Goal: Information Seeking & Learning: Learn about a topic

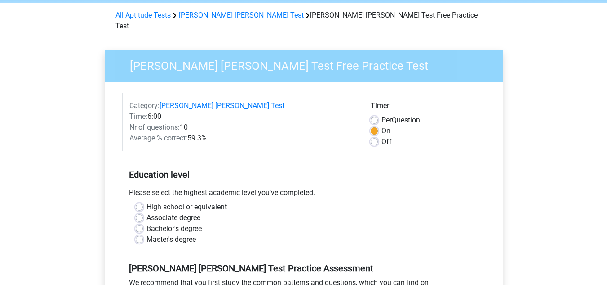
scroll to position [90, 0]
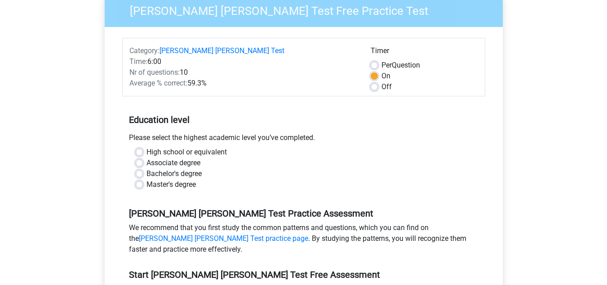
click at [147, 168] on label "Bachelor's degree" at bounding box center [174, 173] width 55 height 11
click at [140, 168] on input "Bachelor's degree" at bounding box center [139, 172] width 7 height 9
radio input "true"
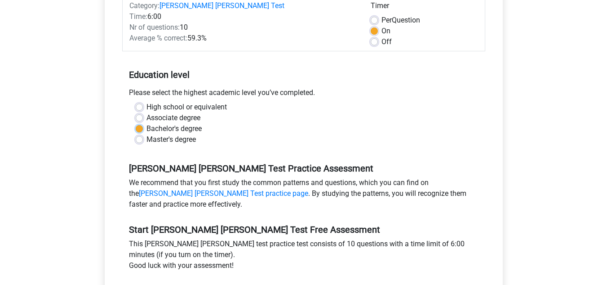
scroll to position [180, 0]
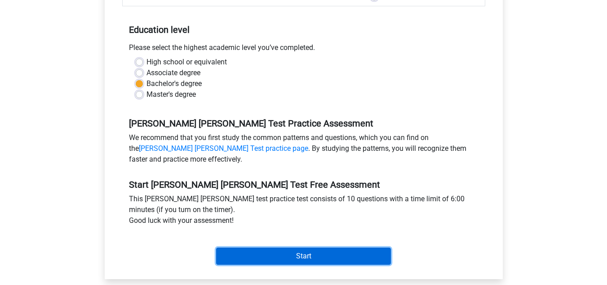
click at [304, 247] on input "Start" at bounding box center [303, 255] width 175 height 17
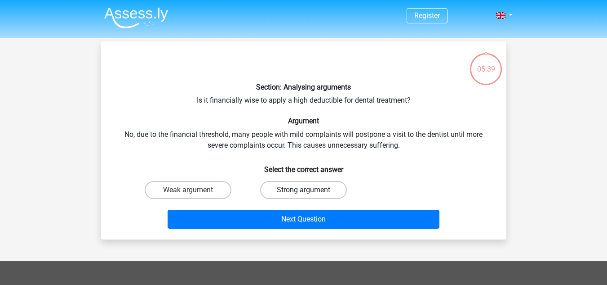
click at [322, 189] on label "Strong argument" at bounding box center [303, 190] width 87 height 18
click at [309, 190] on input "Strong argument" at bounding box center [306, 193] width 6 height 6
radio input "true"
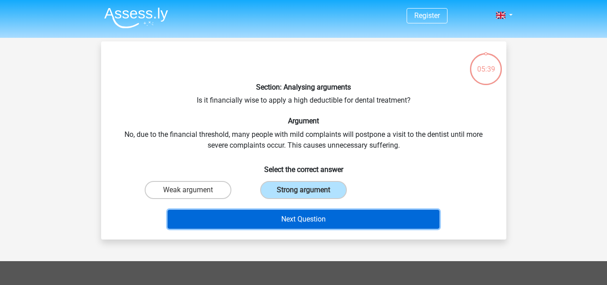
click at [316, 223] on button "Next Question" at bounding box center [304, 218] width 272 height 19
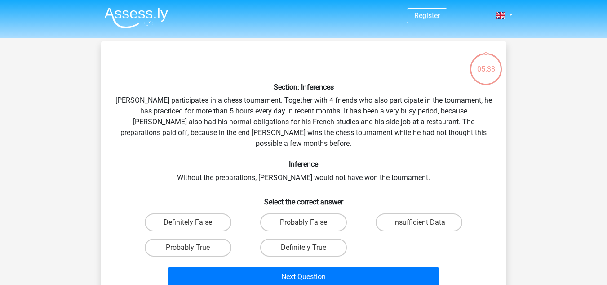
scroll to position [41, 0]
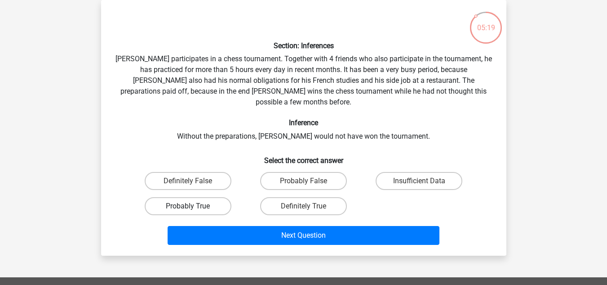
click at [196, 197] on label "Probably True" at bounding box center [188, 206] width 87 height 18
click at [194, 206] on input "Probably True" at bounding box center [191, 209] width 6 height 6
radio input "true"
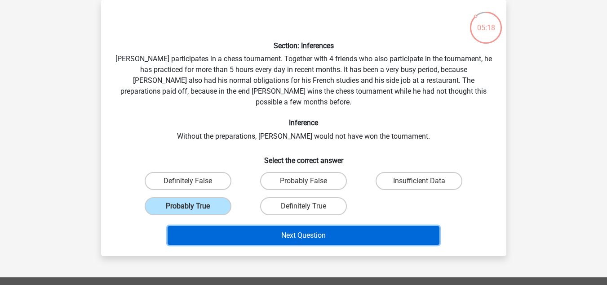
click at [303, 228] on button "Next Question" at bounding box center [304, 235] width 272 height 19
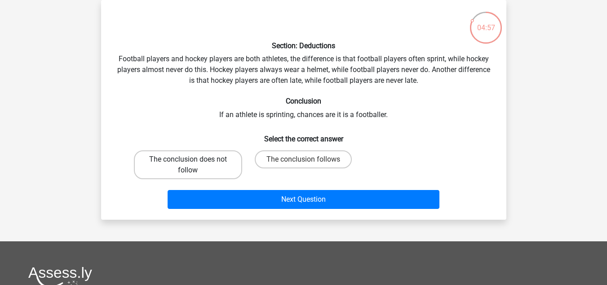
click at [211, 160] on label "The conclusion does not follow" at bounding box center [188, 164] width 108 height 29
click at [194, 160] on input "The conclusion does not follow" at bounding box center [191, 162] width 6 height 6
radio input "true"
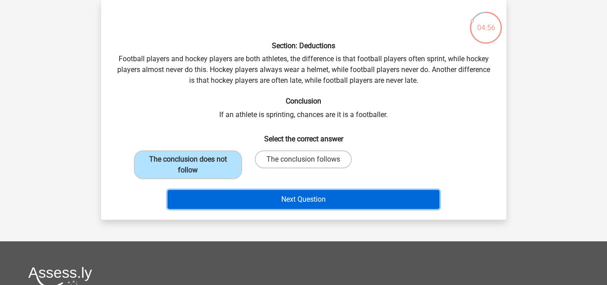
click at [298, 205] on button "Next Question" at bounding box center [304, 199] width 272 height 19
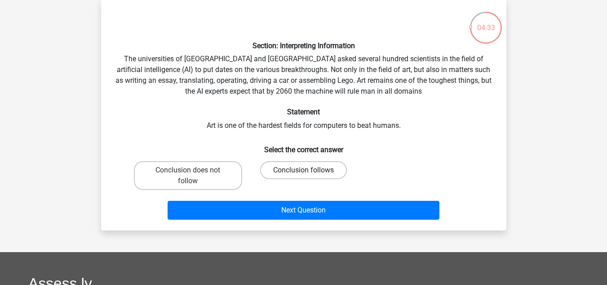
click at [311, 175] on label "Conclusion follows" at bounding box center [303, 170] width 87 height 18
click at [309, 175] on input "Conclusion follows" at bounding box center [306, 173] width 6 height 6
radio input "true"
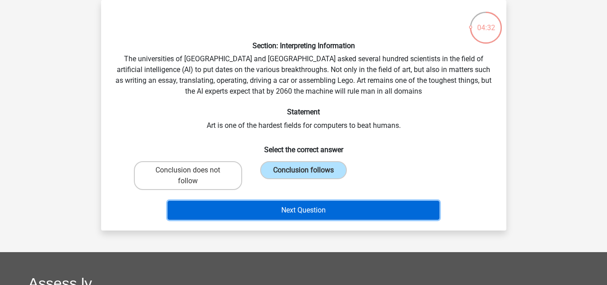
click at [308, 206] on button "Next Question" at bounding box center [304, 209] width 272 height 19
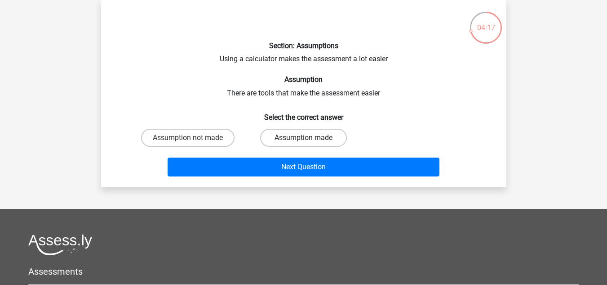
click at [291, 134] on label "Assumption made" at bounding box center [303, 138] width 87 height 18
click at [303, 138] on input "Assumption made" at bounding box center [306, 141] width 6 height 6
radio input "true"
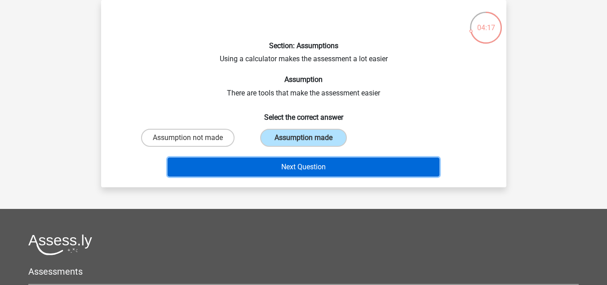
click at [314, 170] on button "Next Question" at bounding box center [304, 166] width 272 height 19
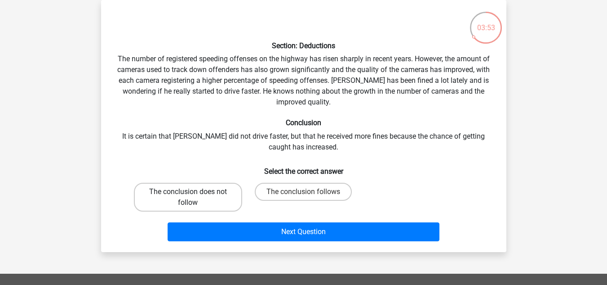
click at [205, 202] on label "The conclusion does not follow" at bounding box center [188, 196] width 108 height 29
click at [194, 197] on input "The conclusion does not follow" at bounding box center [191, 194] width 6 height 6
radio input "true"
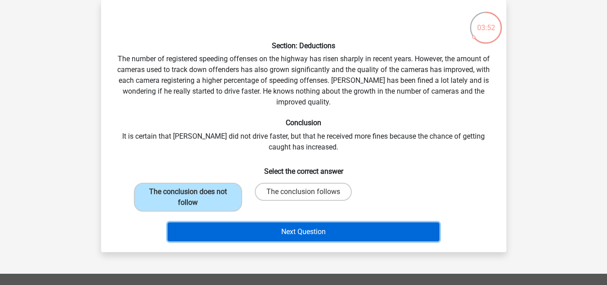
click at [287, 230] on button "Next Question" at bounding box center [304, 231] width 272 height 19
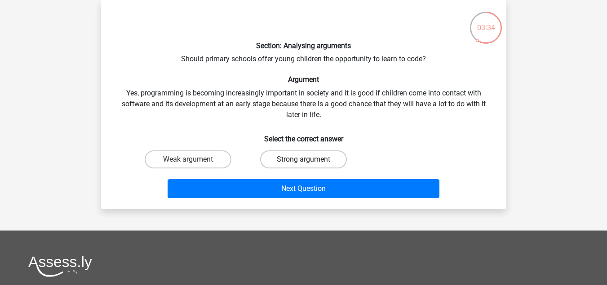
click at [318, 159] on label "Strong argument" at bounding box center [303, 159] width 87 height 18
click at [309, 159] on input "Strong argument" at bounding box center [306, 162] width 6 height 6
radio input "true"
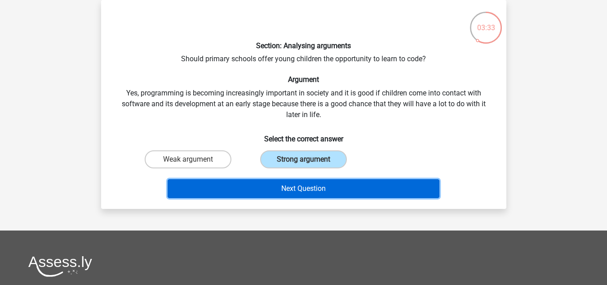
click at [312, 187] on button "Next Question" at bounding box center [304, 188] width 272 height 19
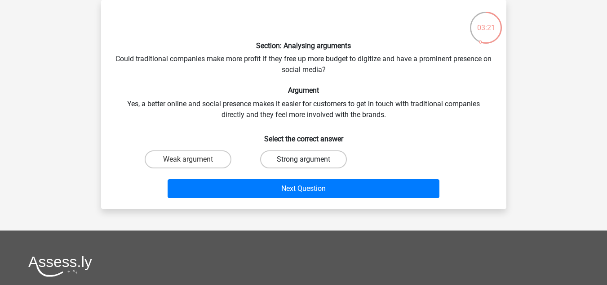
click at [322, 160] on label "Strong argument" at bounding box center [303, 159] width 87 height 18
click at [309, 160] on input "Strong argument" at bounding box center [306, 162] width 6 height 6
radio input "true"
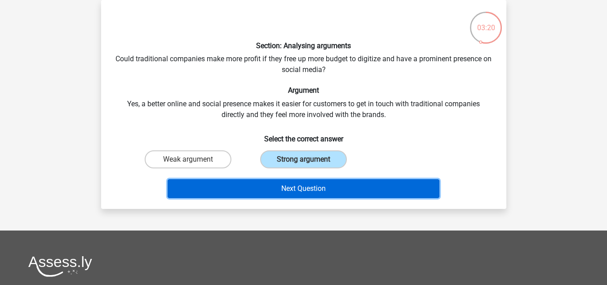
click at [308, 187] on button "Next Question" at bounding box center [304, 188] width 272 height 19
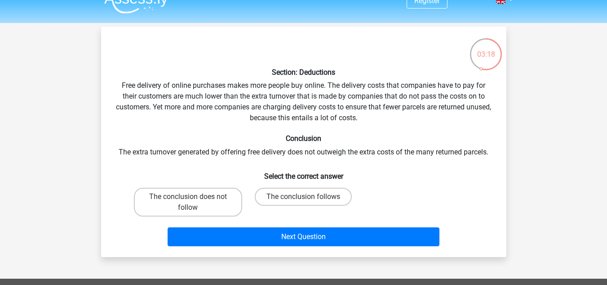
scroll to position [0, 0]
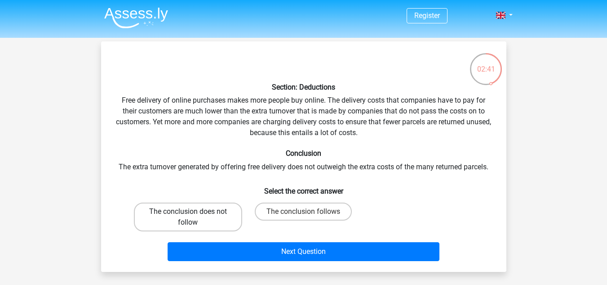
drag, startPoint x: 191, startPoint y: 211, endPoint x: 213, endPoint y: 220, distance: 23.2
click at [193, 212] on input "The conclusion does not follow" at bounding box center [191, 214] width 6 height 6
radio input "true"
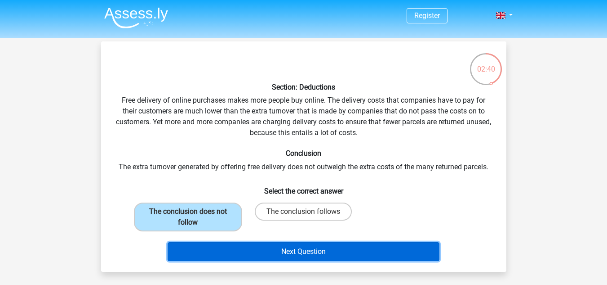
click at [296, 252] on button "Next Question" at bounding box center [304, 251] width 272 height 19
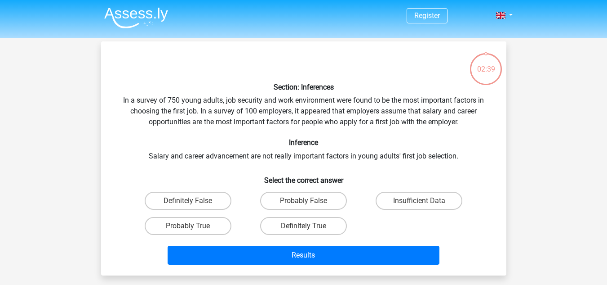
scroll to position [41, 0]
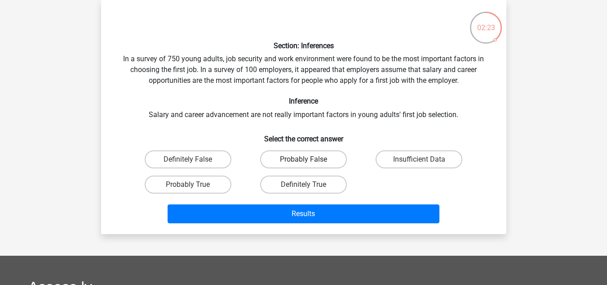
click at [300, 164] on label "Probably False" at bounding box center [303, 159] width 87 height 18
click at [303, 164] on input "Probably False" at bounding box center [306, 162] width 6 height 6
radio input "true"
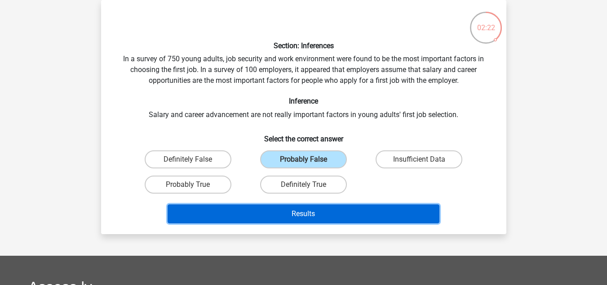
click at [311, 212] on button "Results" at bounding box center [304, 213] width 272 height 19
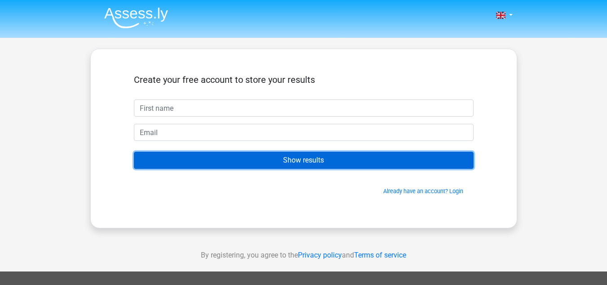
click at [304, 163] on input "Show results" at bounding box center [304, 159] width 340 height 17
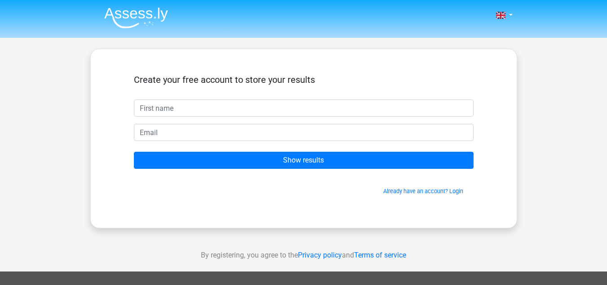
click at [191, 98] on div "Create your free account to store your results" at bounding box center [304, 86] width 340 height 25
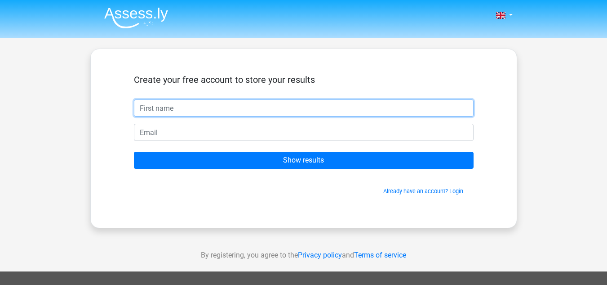
click at [193, 105] on input "text" at bounding box center [304, 107] width 340 height 17
type input "Gavin"
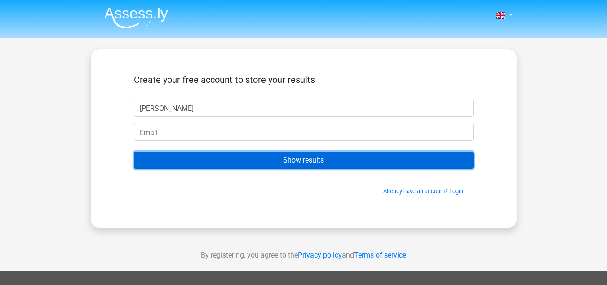
click at [295, 163] on input "Show results" at bounding box center [304, 159] width 340 height 17
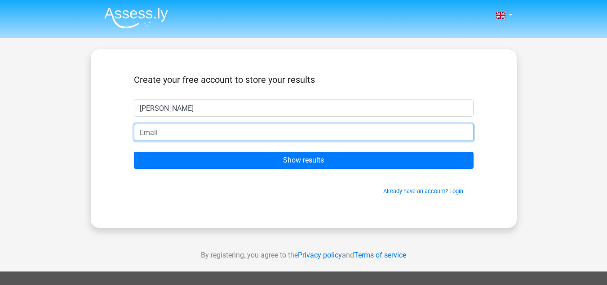
click at [215, 133] on input "email" at bounding box center [304, 132] width 340 height 17
type input "gjwbyrne@gmail.com"
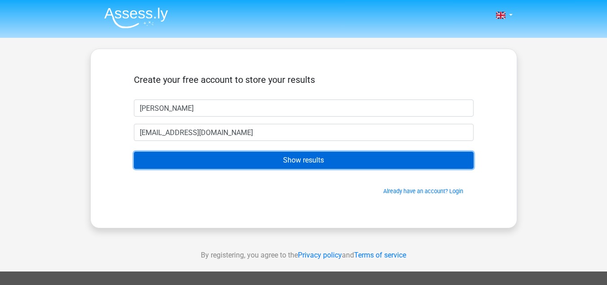
click at [276, 161] on input "Show results" at bounding box center [304, 159] width 340 height 17
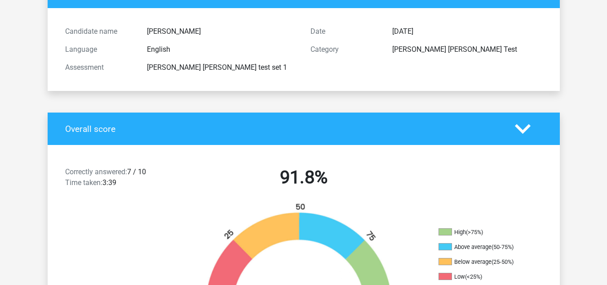
scroll to position [135, 0]
